Goal: Transaction & Acquisition: Purchase product/service

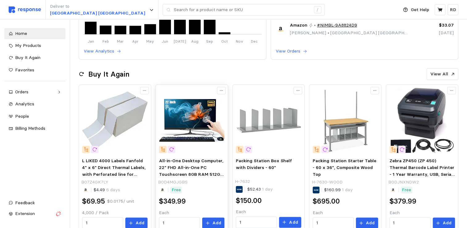
scroll to position [93, 0]
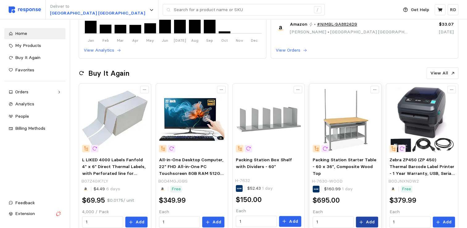
click at [370, 221] on p "Add" at bounding box center [369, 221] width 9 height 7
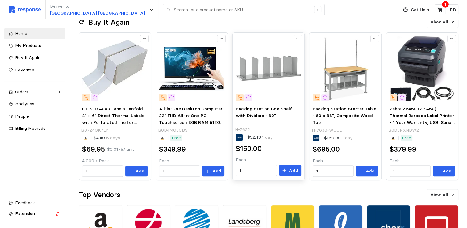
scroll to position [154, 0]
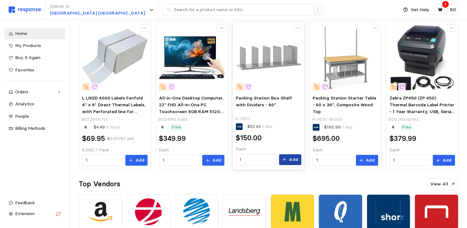
click at [296, 159] on p "Add" at bounding box center [293, 159] width 9 height 7
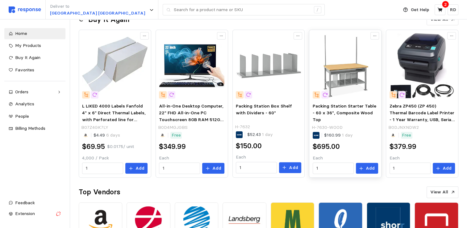
scroll to position [148, 0]
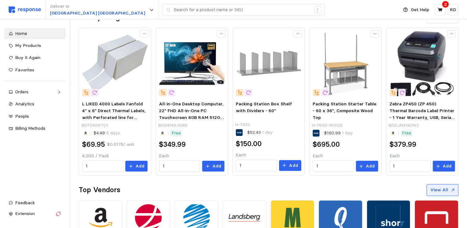
click at [445, 187] on p "View All" at bounding box center [439, 189] width 18 height 7
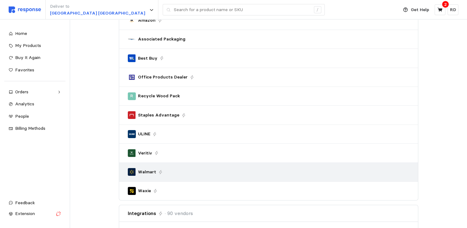
scroll to position [87, 0]
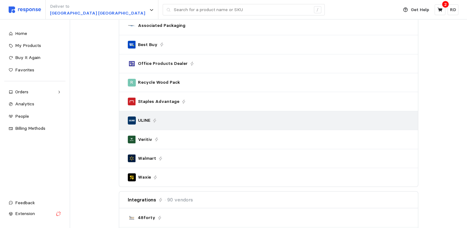
click at [173, 118] on div "ULINE" at bounding box center [268, 120] width 281 height 8
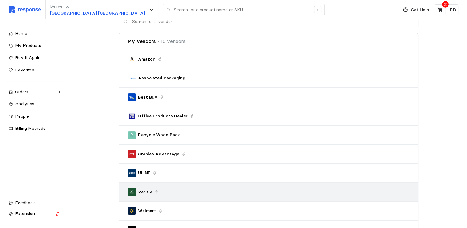
scroll to position [25, 0]
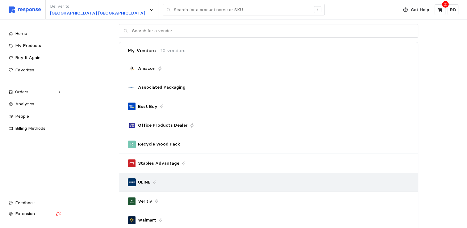
click at [164, 179] on div "ULINE" at bounding box center [268, 182] width 281 height 8
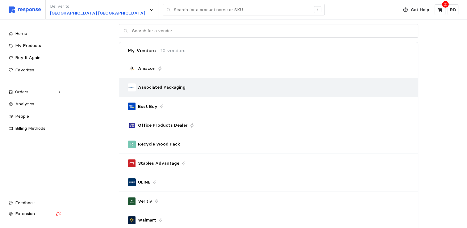
drag, startPoint x: 164, startPoint y: 179, endPoint x: 165, endPoint y: 87, distance: 91.9
click at [165, 87] on p "Associated Packaging" at bounding box center [161, 87] width 47 height 7
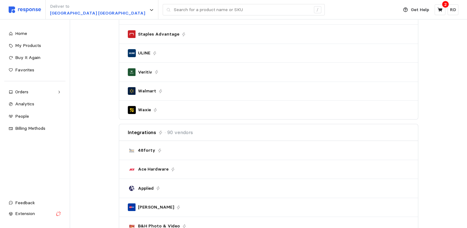
scroll to position [154, 0]
click at [440, 7] on icon at bounding box center [440, 10] width 6 height 6
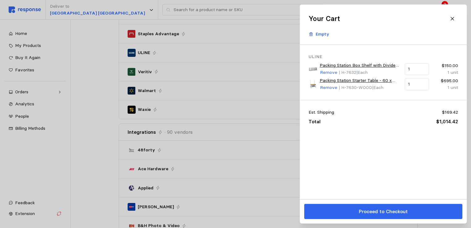
click at [142, 10] on div at bounding box center [235, 114] width 471 height 228
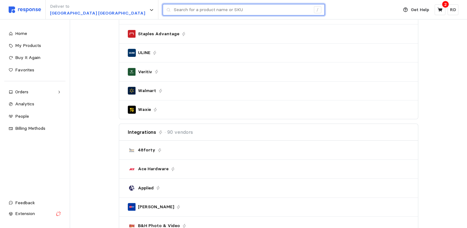
click at [174, 10] on input "text" at bounding box center [242, 9] width 137 height 11
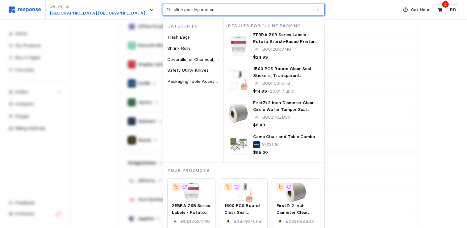
scroll to position [123, 0]
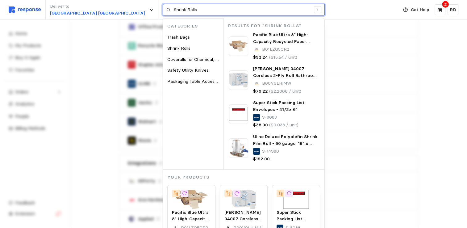
click at [174, 13] on input "Shrink Rolls" at bounding box center [242, 9] width 137 height 11
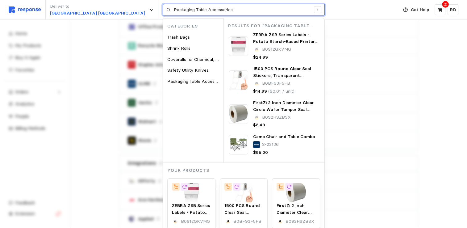
click at [183, 7] on input "Packaging Table Accessories" at bounding box center [242, 9] width 137 height 11
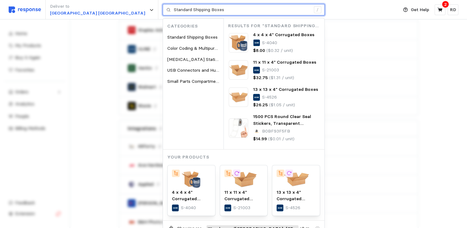
scroll to position [278, 0]
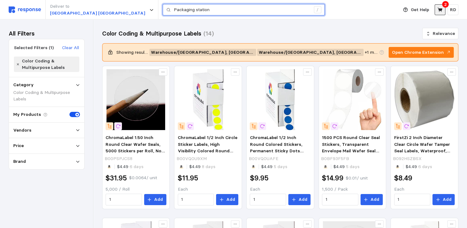
type input "Packaging station"
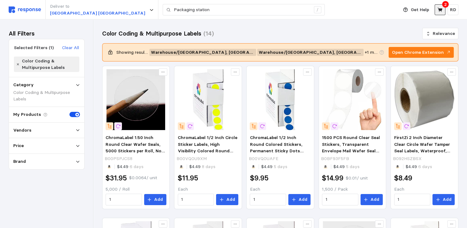
click at [443, 8] on button at bounding box center [439, 9] width 11 height 11
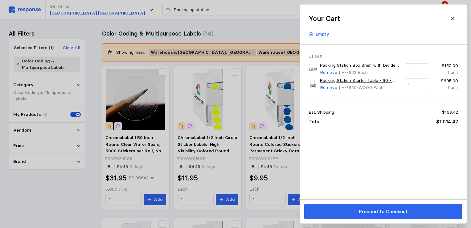
click at [363, 80] on link "Packing Station Starter Table - 60 x 36", Composite Wood Top" at bounding box center [360, 80] width 81 height 7
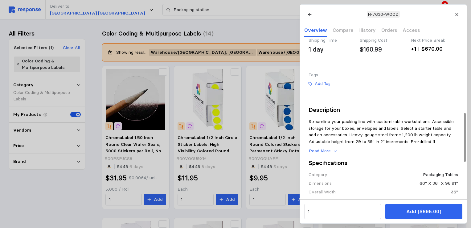
scroll to position [159, 0]
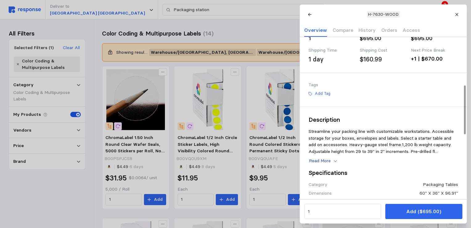
click at [323, 164] on p "Read More" at bounding box center [320, 160] width 22 height 7
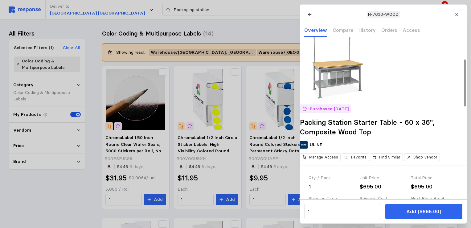
scroll to position [0, 0]
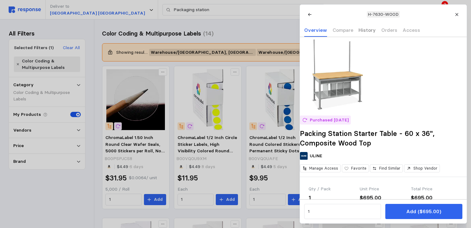
click at [365, 30] on p "History" at bounding box center [367, 30] width 17 height 8
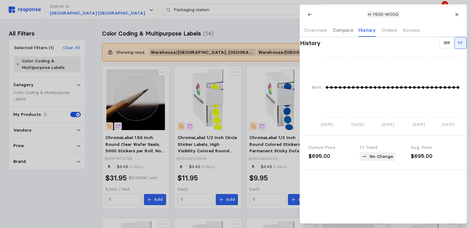
click at [346, 33] on p "Compare" at bounding box center [342, 30] width 21 height 8
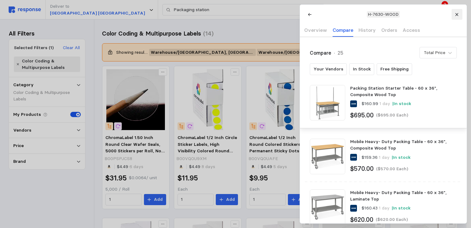
click at [457, 17] on button at bounding box center [457, 14] width 11 height 11
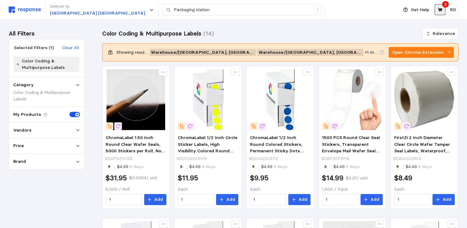
click at [443, 8] on button at bounding box center [439, 9] width 11 height 11
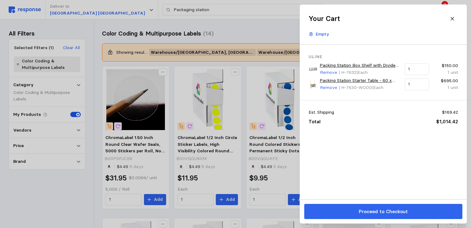
click at [385, 129] on div "Est. Shipping $169.42 Total $1,014.42" at bounding box center [383, 117] width 167 height 34
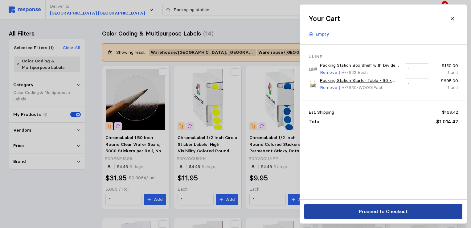
click at [375, 209] on p "Proceed to Checkout" at bounding box center [383, 211] width 49 height 8
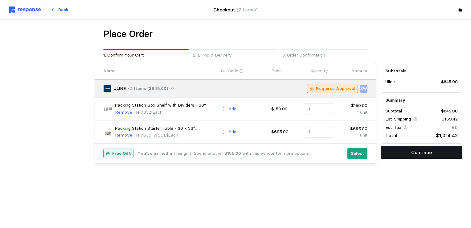
click at [423, 153] on p "Continue" at bounding box center [421, 152] width 21 height 8
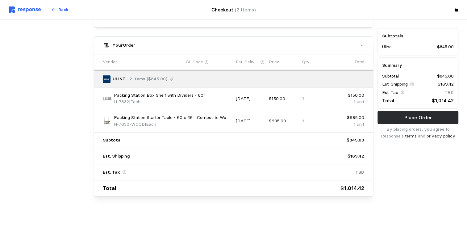
scroll to position [247, 0]
click at [418, 117] on p "Place Order" at bounding box center [417, 117] width 27 height 8
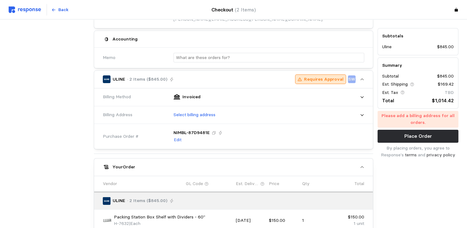
scroll to position [124, 0]
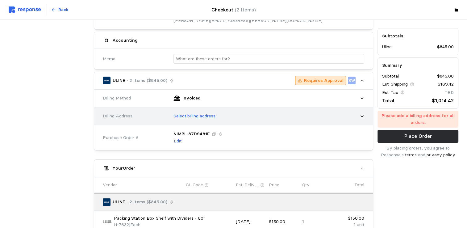
click at [361, 114] on icon at bounding box center [362, 116] width 4 height 4
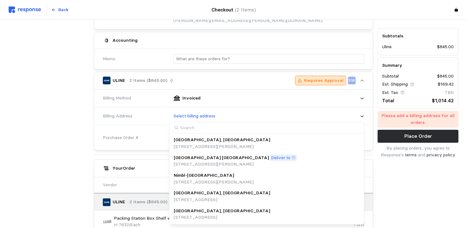
click at [185, 160] on p "[GEOGRAPHIC_DATA] [GEOGRAPHIC_DATA]" at bounding box center [221, 157] width 95 height 7
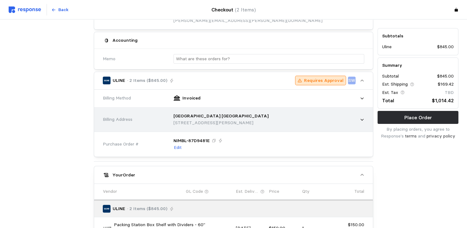
click at [366, 119] on div "[GEOGRAPHIC_DATA] [GEOGRAPHIC_DATA] [STREET_ADDRESS][PERSON_NAME]" at bounding box center [266, 119] width 199 height 26
click at [362, 121] on div "[GEOGRAPHIC_DATA] [GEOGRAPHIC_DATA] [STREET_ADDRESS][PERSON_NAME]" at bounding box center [266, 119] width 195 height 22
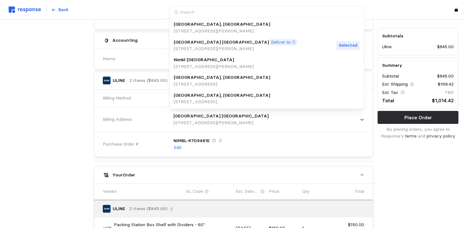
click at [225, 94] on div "[GEOGRAPHIC_DATA], [GEOGRAPHIC_DATA]" at bounding box center [222, 95] width 96 height 7
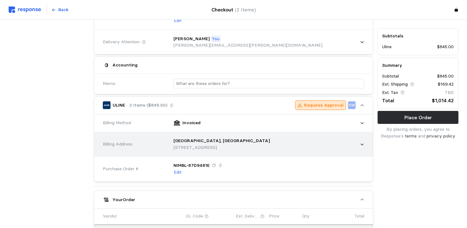
scroll to position [100, 0]
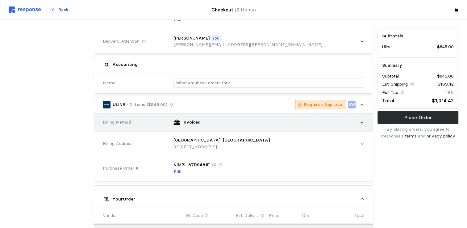
click at [364, 122] on icon at bounding box center [362, 122] width 4 height 4
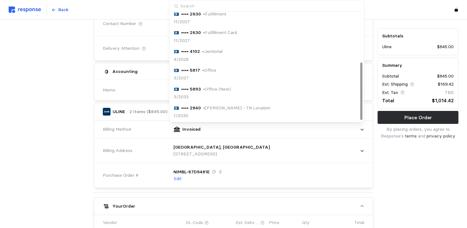
scroll to position [93, 0]
click at [194, 106] on p "•••• 2840" at bounding box center [191, 107] width 20 height 7
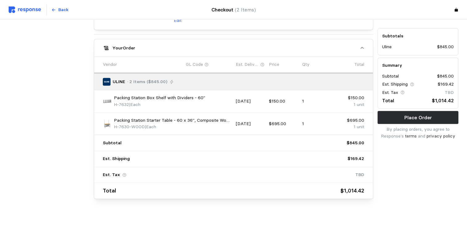
scroll to position [262, 0]
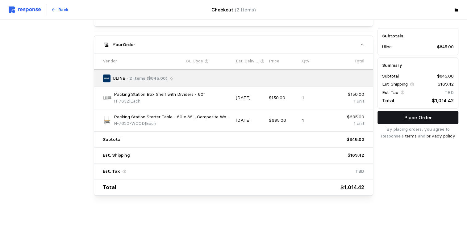
click at [411, 117] on p "Place Order" at bounding box center [417, 117] width 27 height 8
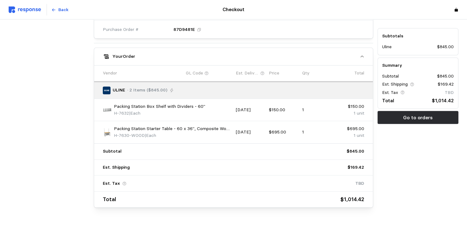
scroll to position [249, 0]
